Goal: Check status: Check status

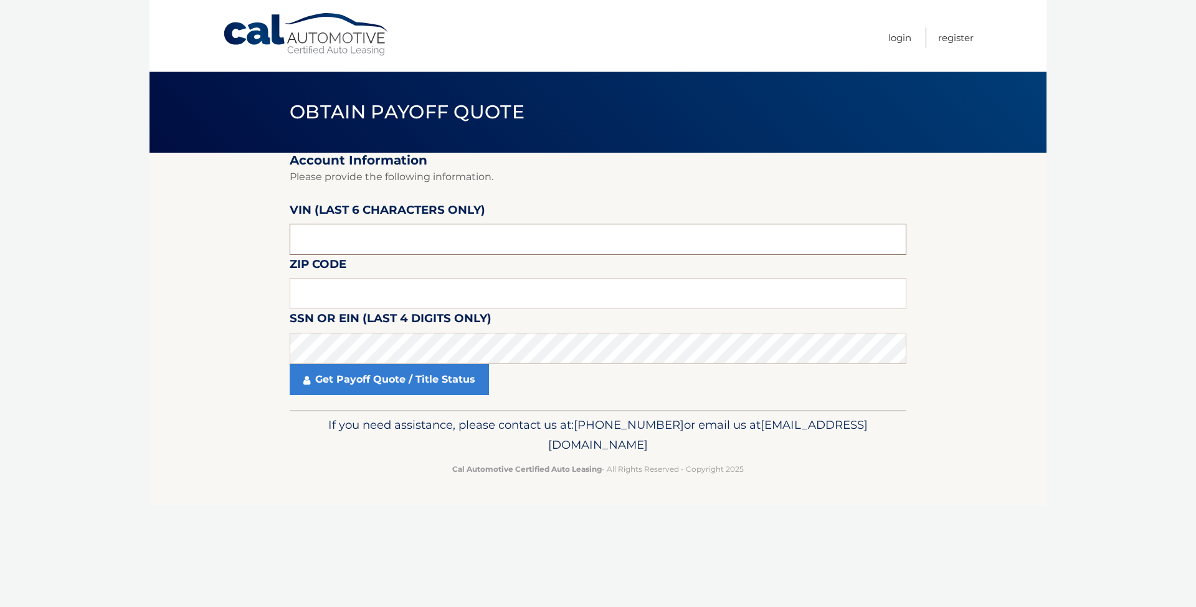
click at [396, 235] on input "text" at bounding box center [598, 239] width 617 height 31
type input "053629"
type input "11758"
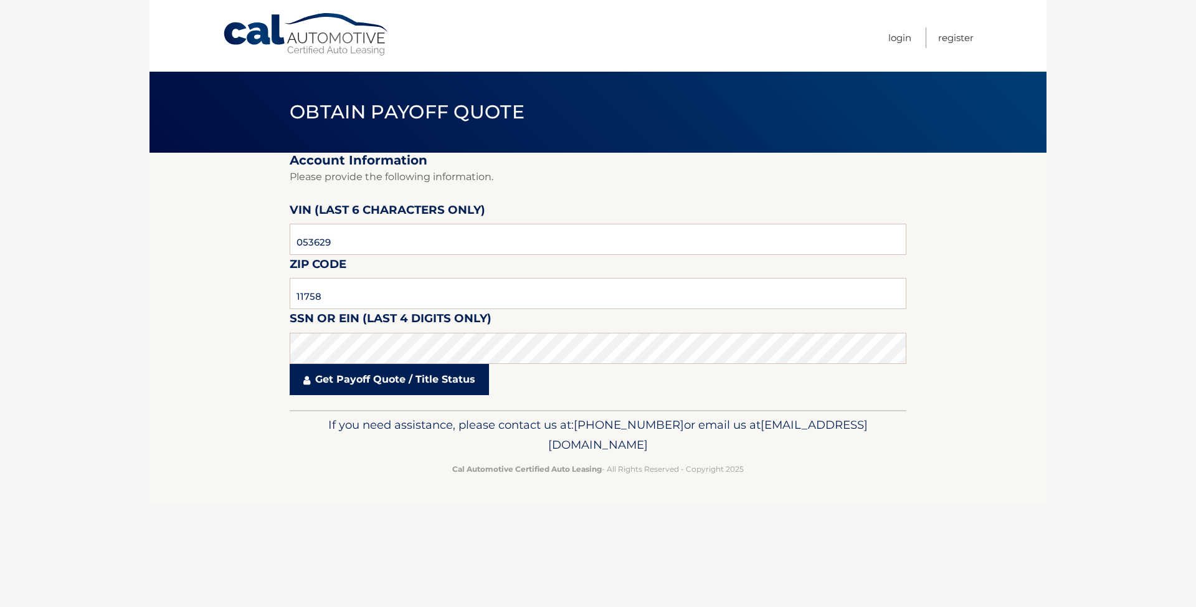
click at [365, 384] on link "Get Payoff Quote / Title Status" at bounding box center [389, 379] width 199 height 31
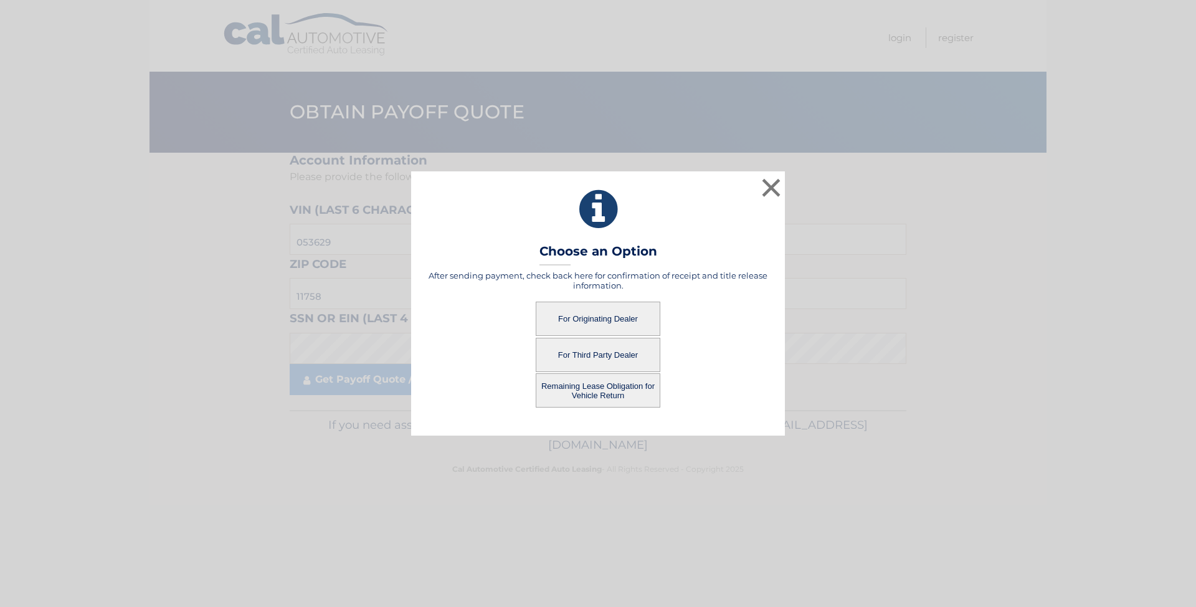
click at [614, 320] on button "For Originating Dealer" at bounding box center [598, 319] width 125 height 34
click at [583, 320] on button "For Originating Dealer" at bounding box center [598, 319] width 125 height 34
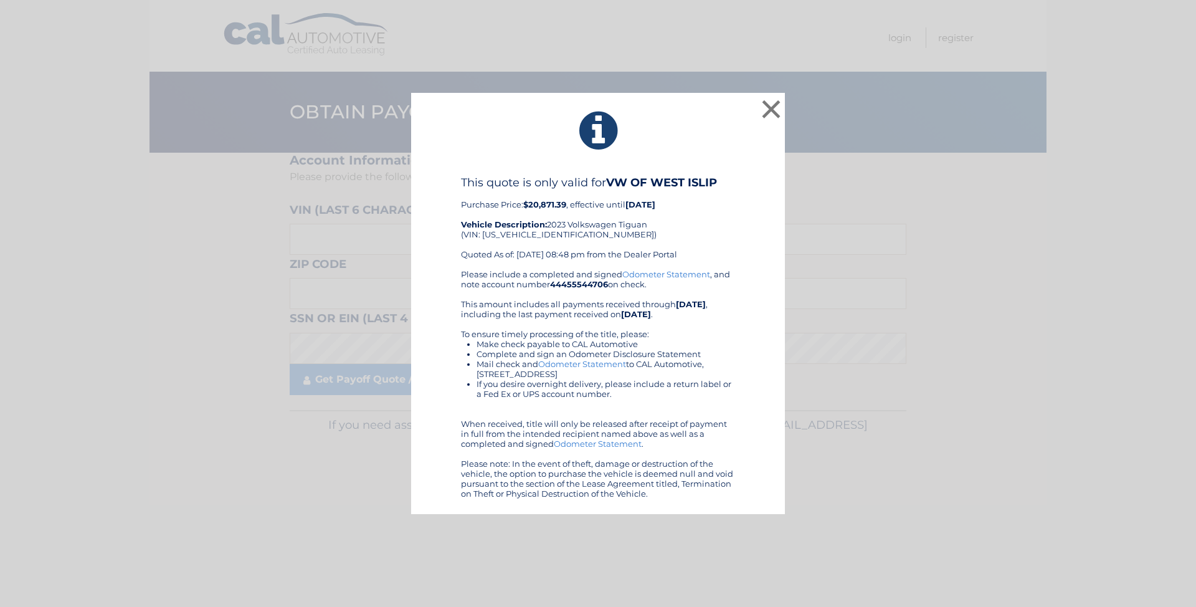
click at [579, 283] on b "44455544706" at bounding box center [579, 284] width 58 height 10
copy div "44455544706"
click at [775, 107] on button "×" at bounding box center [771, 109] width 25 height 25
